Goal: Transaction & Acquisition: Purchase product/service

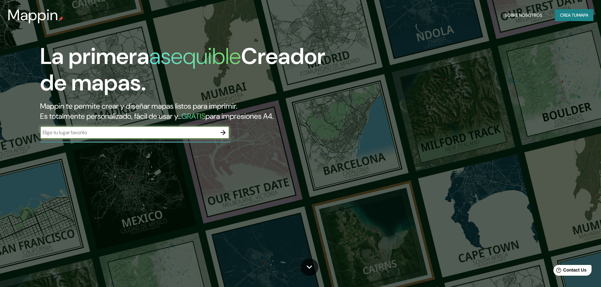
click at [136, 140] on div "​" at bounding box center [134, 133] width 189 height 14
click at [106, 132] on input "text" at bounding box center [128, 132] width 177 height 7
click at [105, 131] on input "text" at bounding box center [128, 132] width 177 height 7
type input "[GEOGRAPHIC_DATA]"
click at [219, 133] on icon "button" at bounding box center [223, 133] width 8 height 8
